Goal: Task Accomplishment & Management: Manage account settings

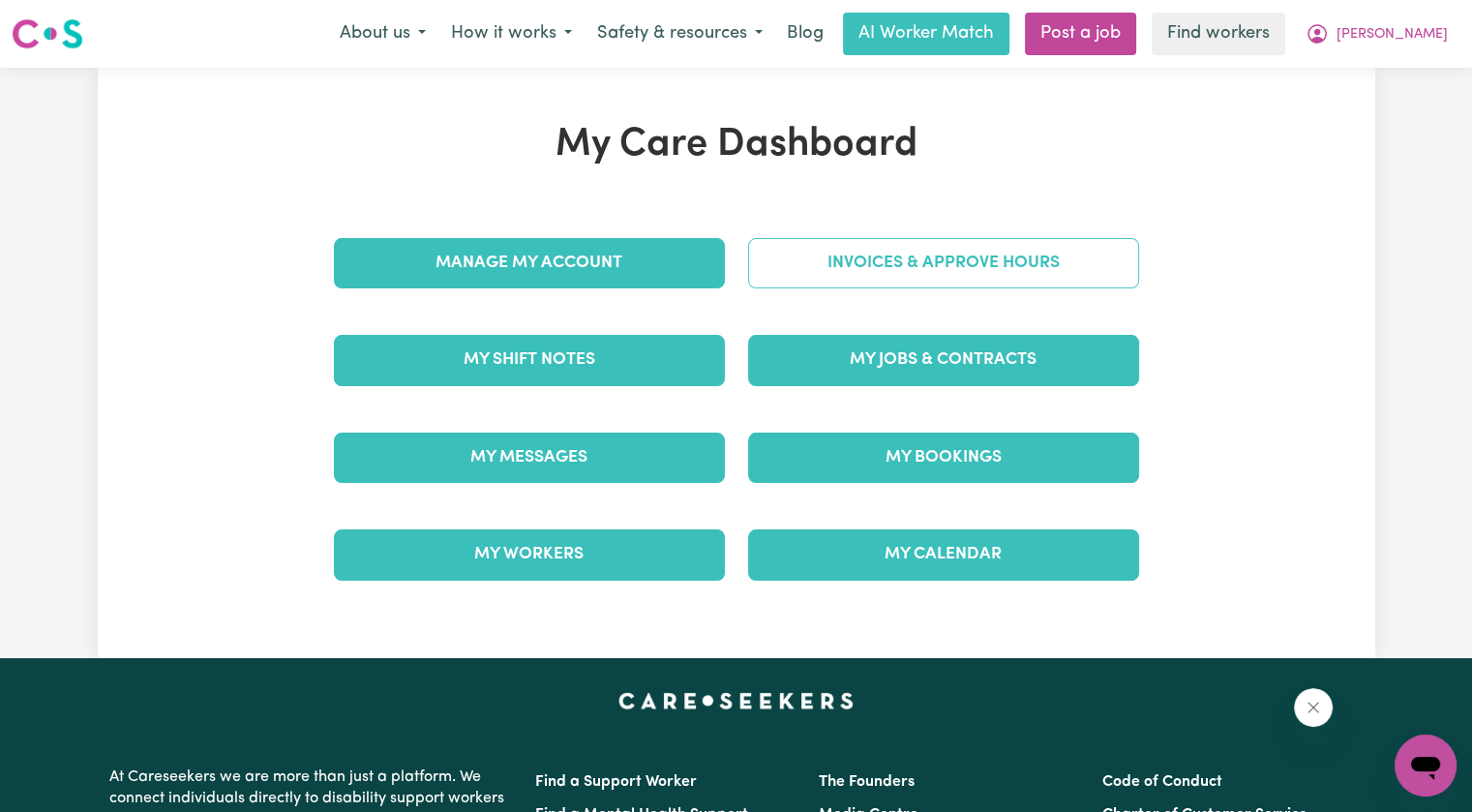
click at [825, 270] on link "Invoices & Approve Hours" at bounding box center [943, 262] width 391 height 50
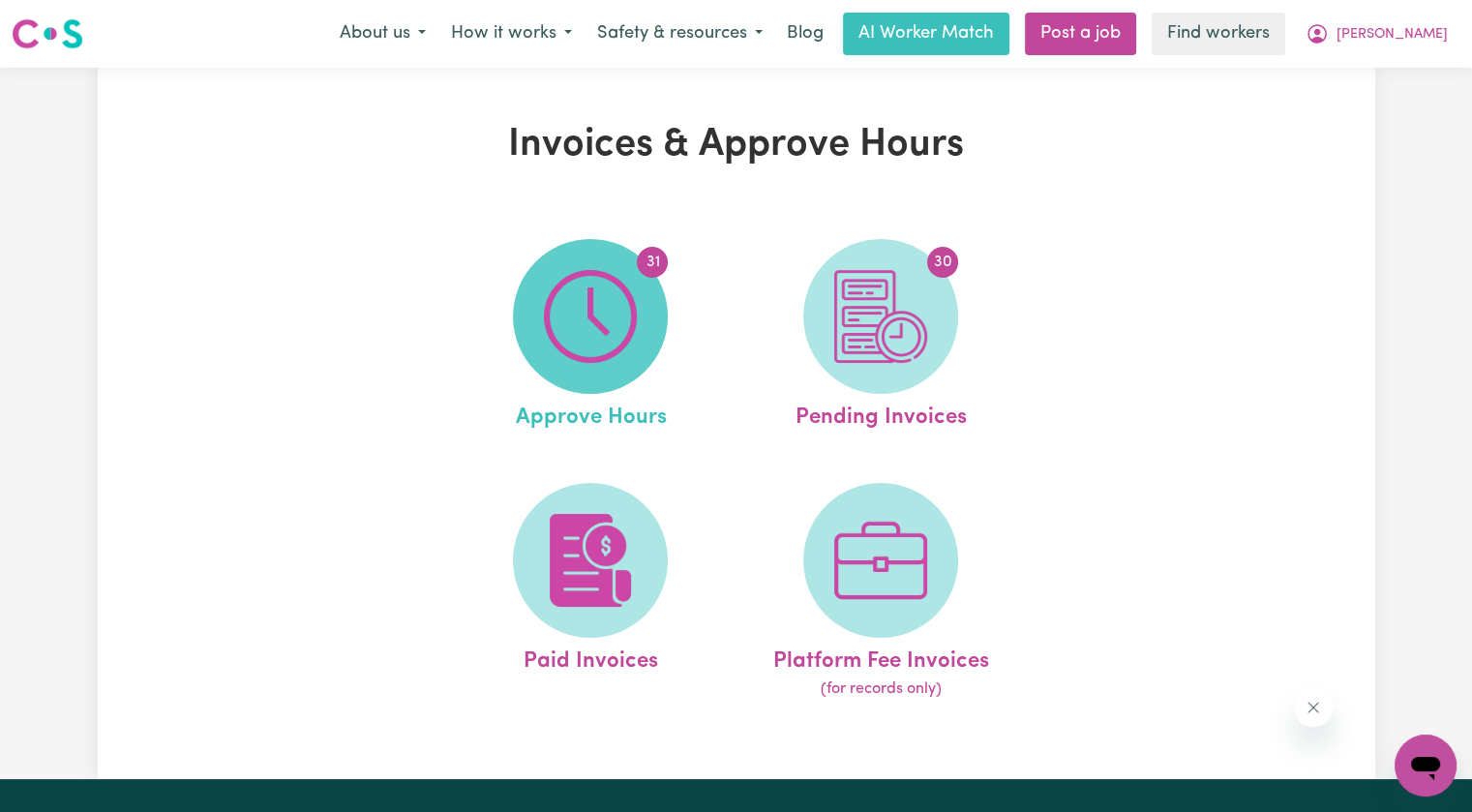
click at [625, 321] on img at bounding box center [590, 317] width 93 height 93
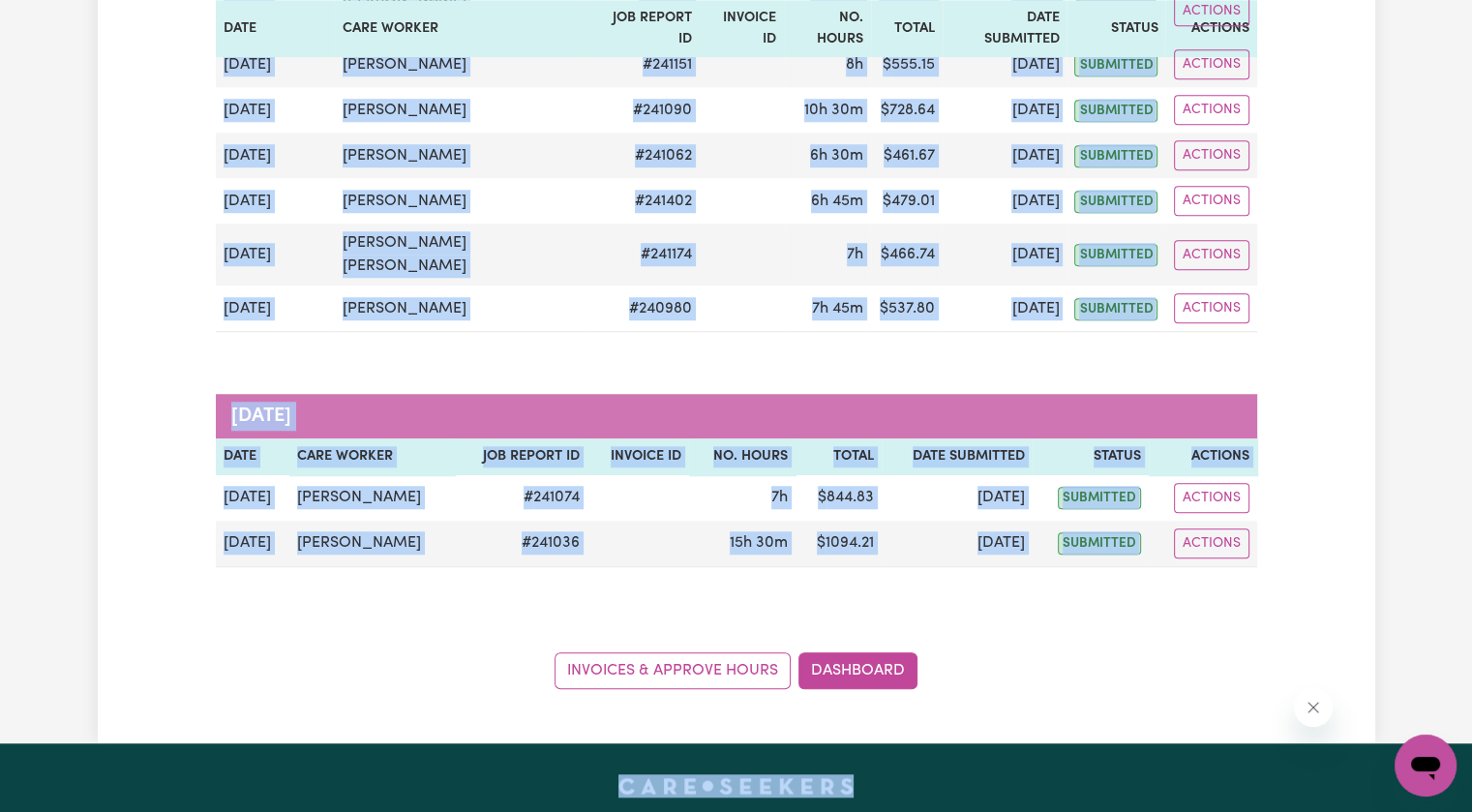
scroll to position [1549, 0]
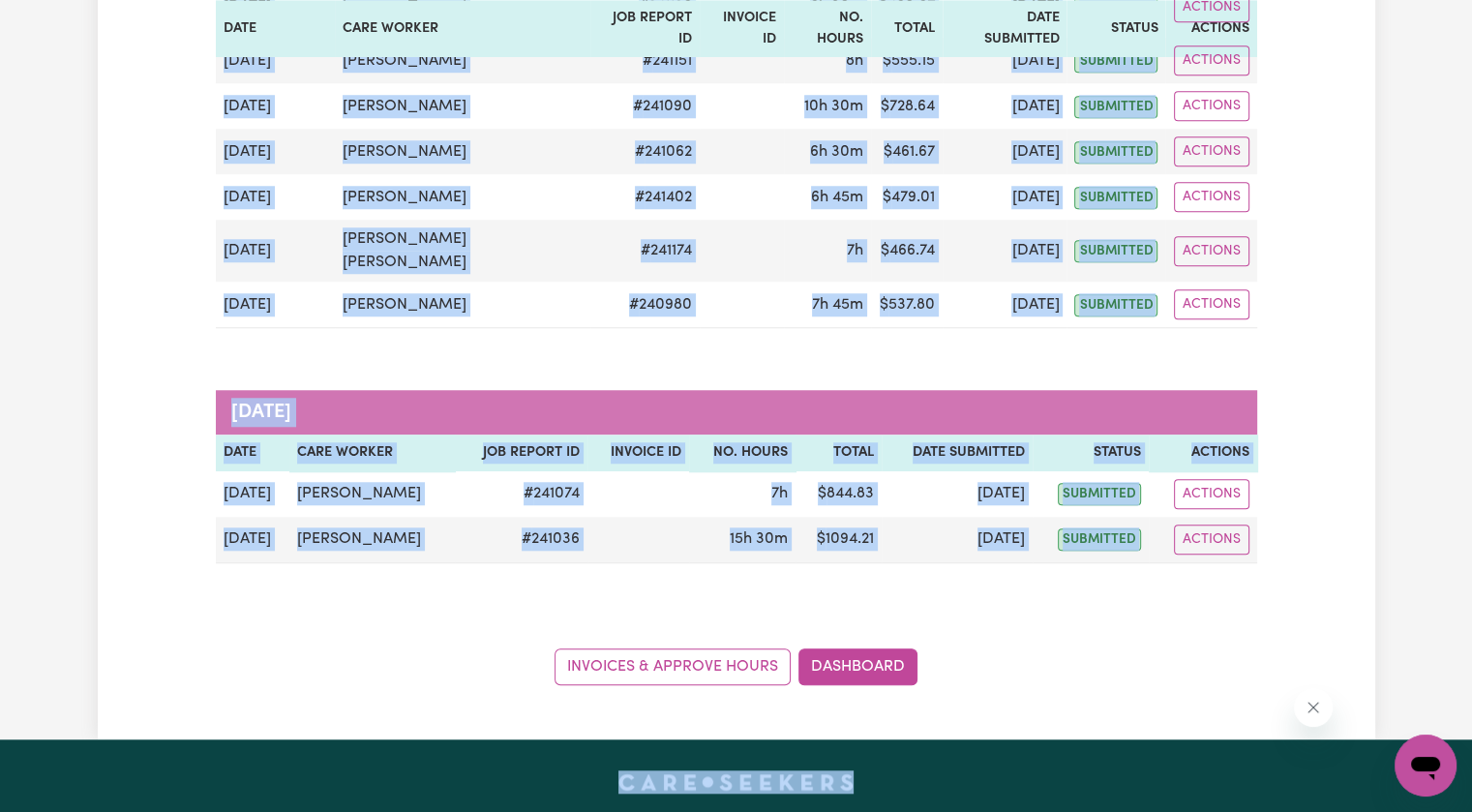
drag, startPoint x: 217, startPoint y: 410, endPoint x: 984, endPoint y: 717, distance: 826.2
copy div "[DATE] [PERSON_NAME] # 241580 6h 45m $ 865.92 [DATE] submitted Actions [DATE] […"
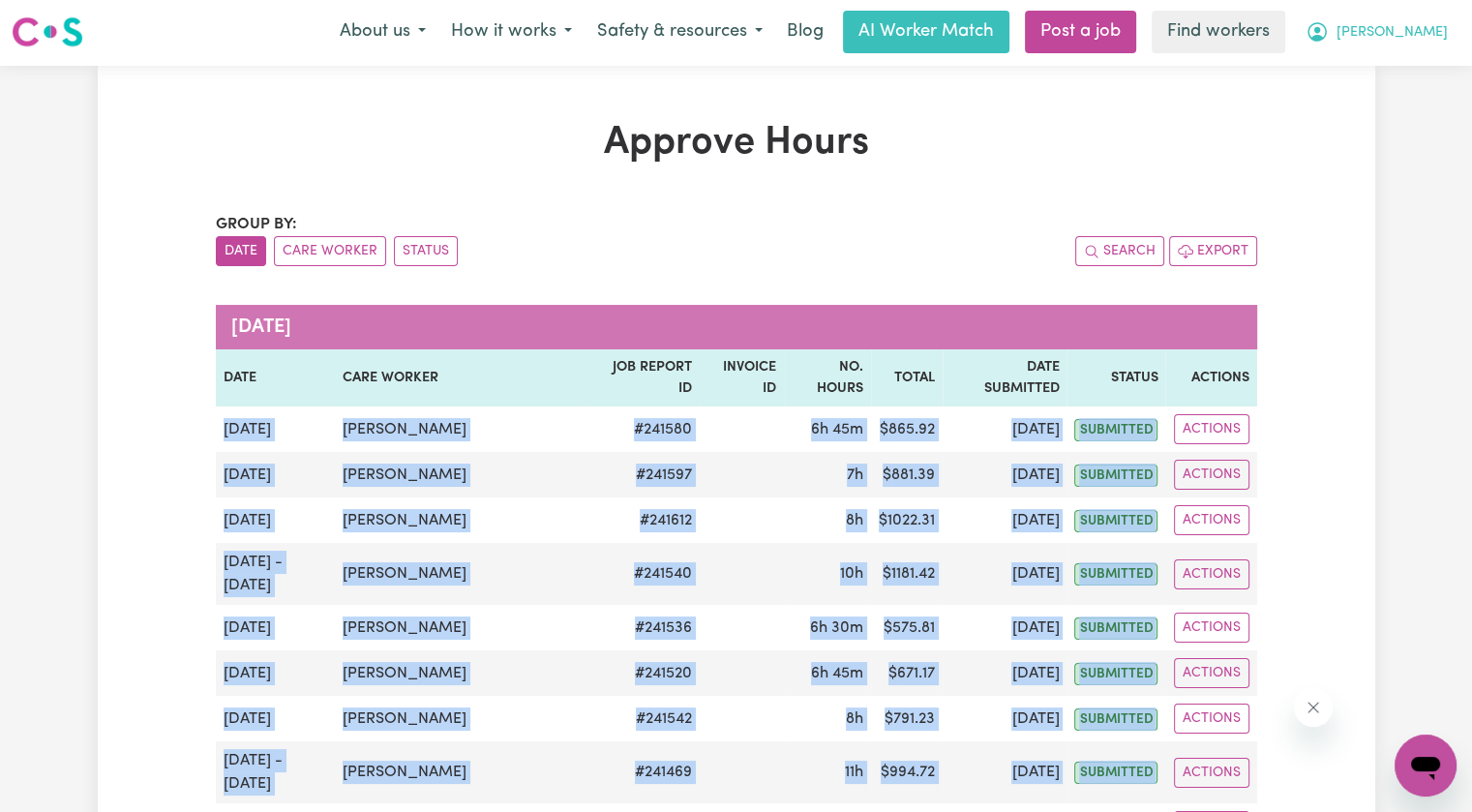
scroll to position [0, 0]
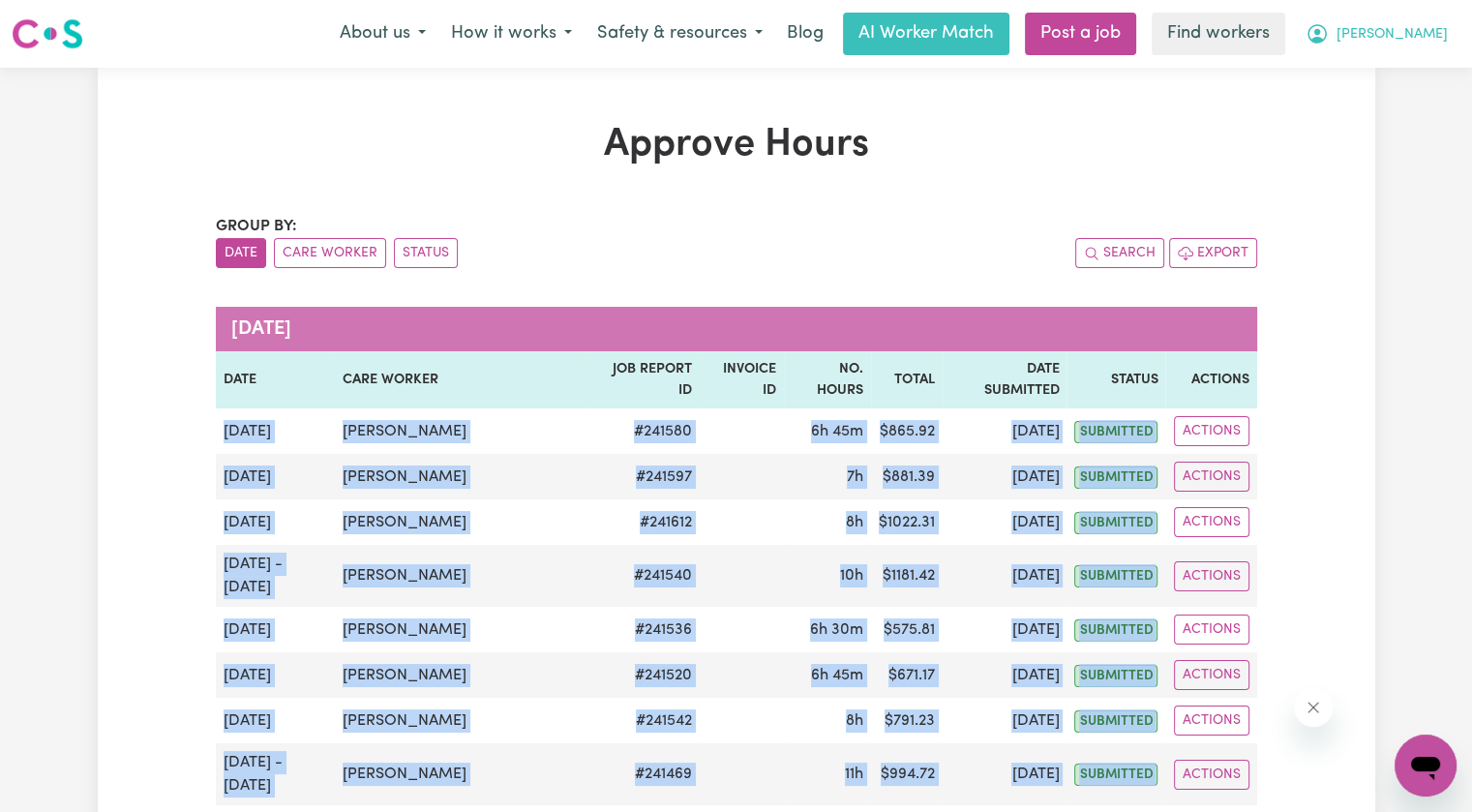
click at [1430, 26] on span "[PERSON_NAME]" at bounding box center [1392, 36] width 111 height 22
click at [1399, 121] on link "Logout" at bounding box center [1382, 111] width 153 height 37
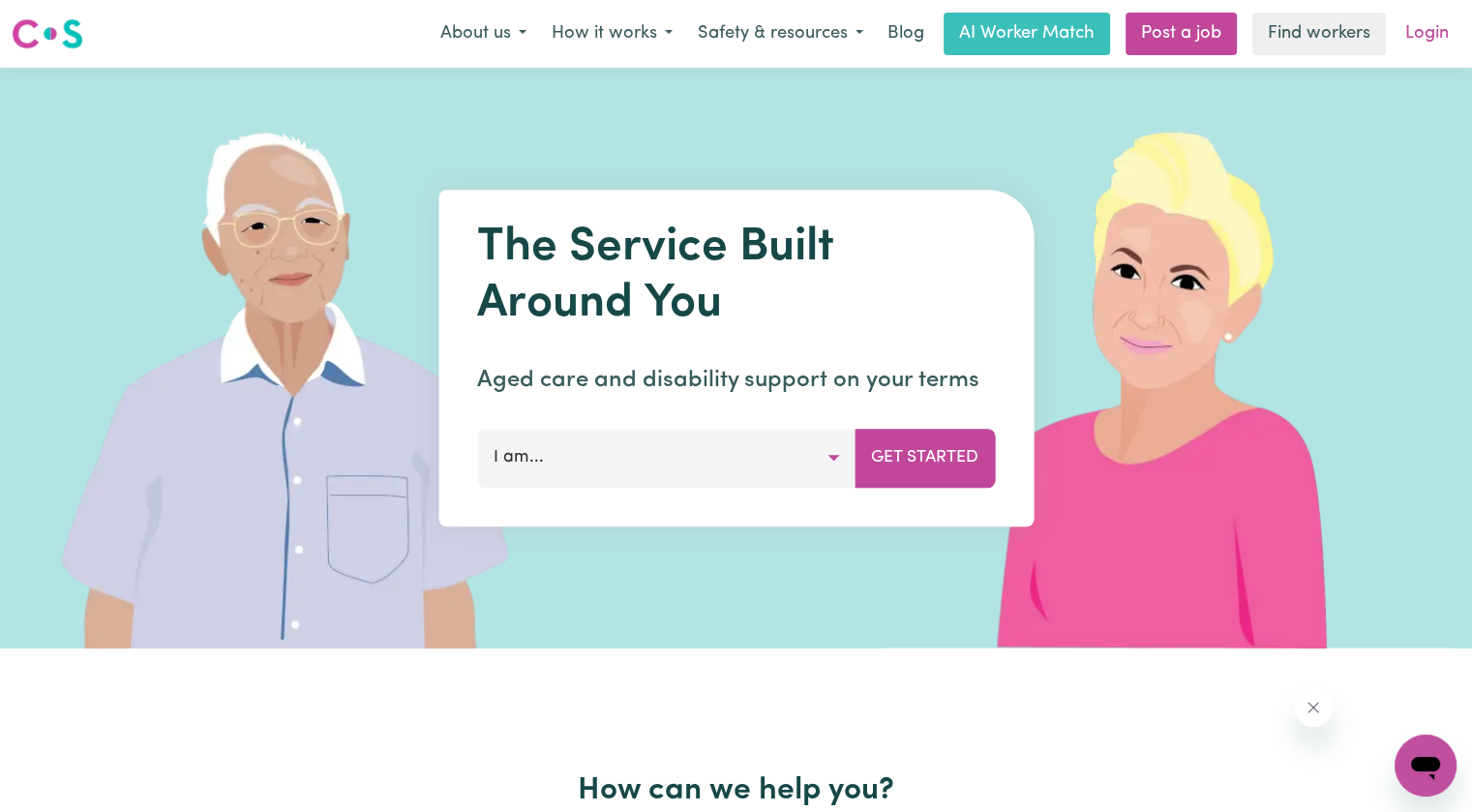
click at [1423, 35] on link "Login" at bounding box center [1428, 34] width 67 height 42
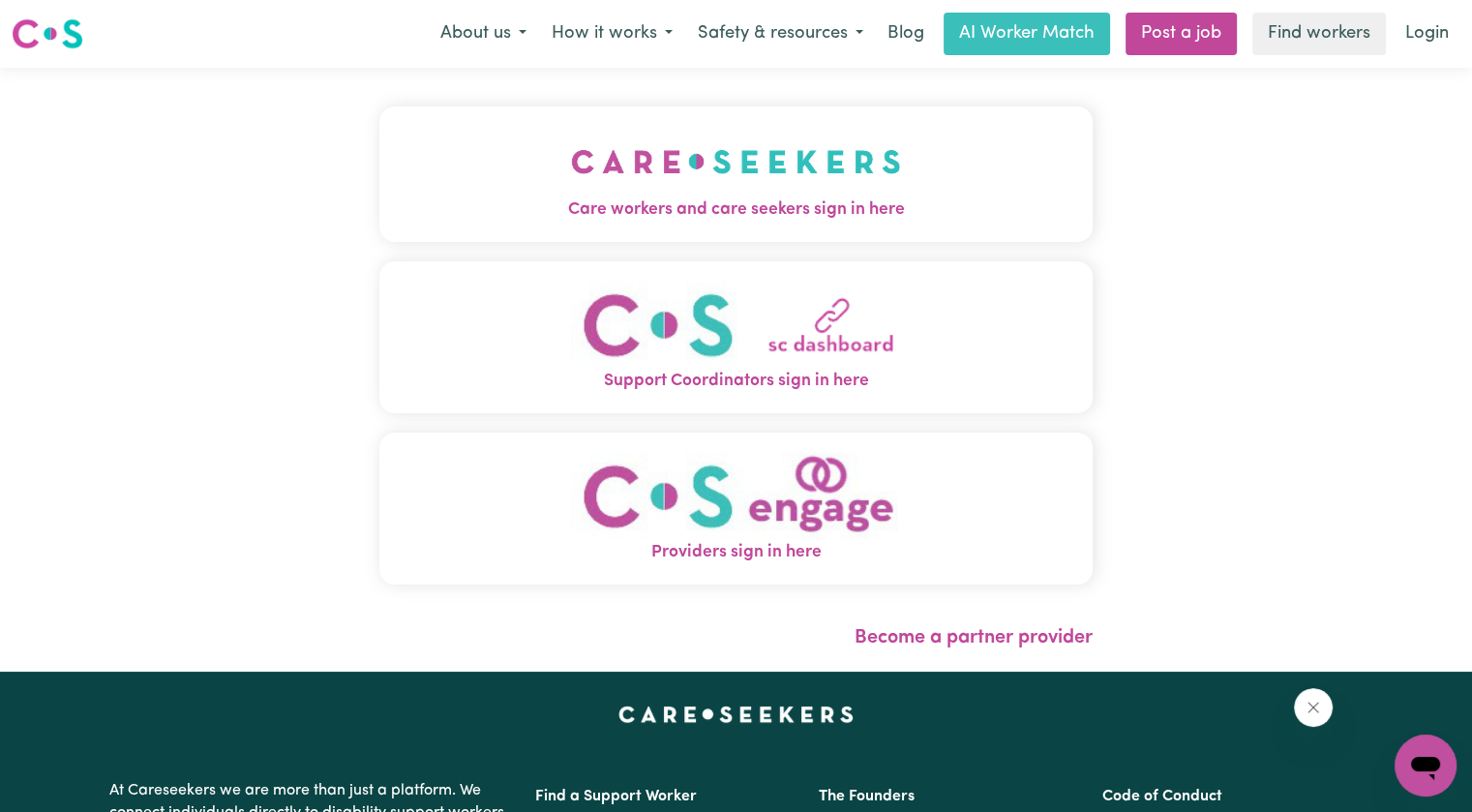
click at [671, 137] on button "Care workers and care seekers sign in here" at bounding box center [736, 174] width 713 height 135
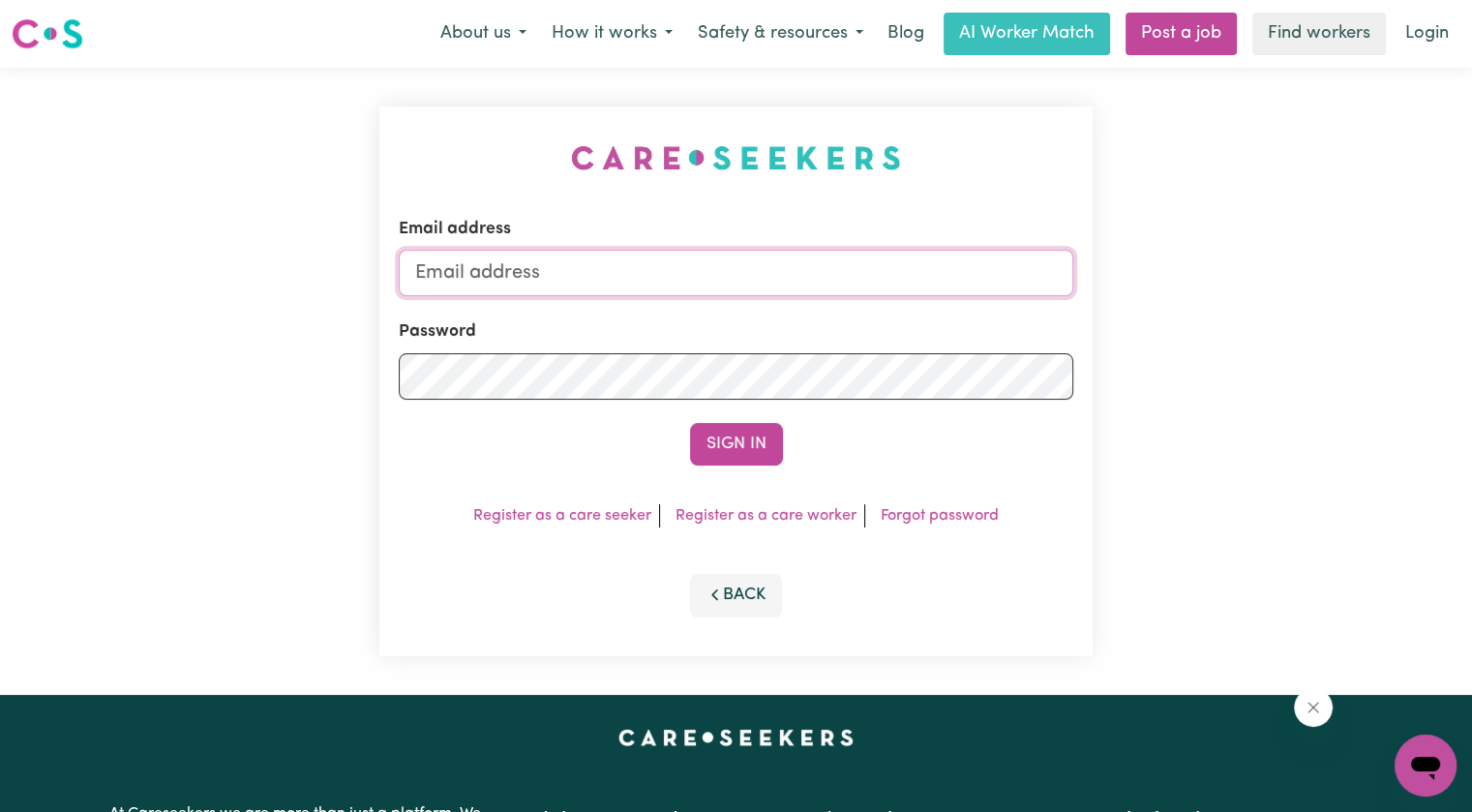
click at [641, 280] on input "Email address" at bounding box center [736, 272] width 675 height 46
type input "[PERSON_NAME][EMAIL_ADDRESS][DOMAIN_NAME]"
click at [690, 423] on button "Sign In" at bounding box center [736, 444] width 93 height 42
